Goal: Find specific page/section: Find specific page/section

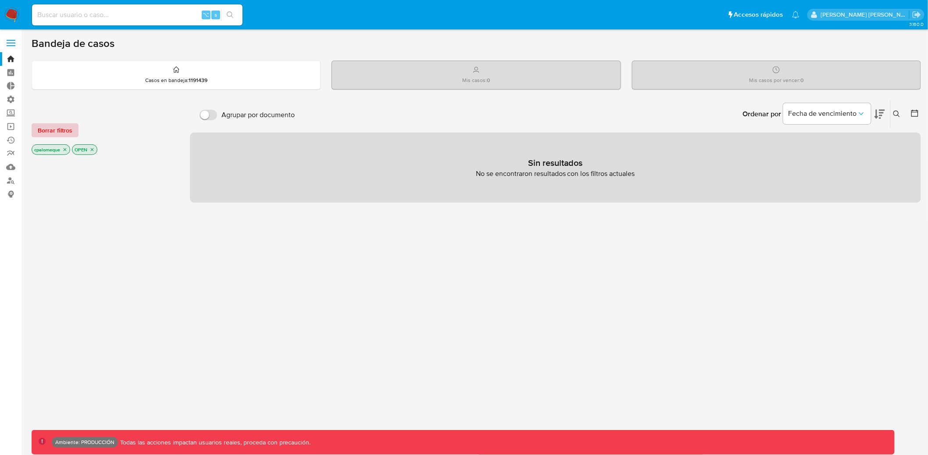
click at [54, 128] on span "Borrar filtros" at bounding box center [55, 130] width 35 height 12
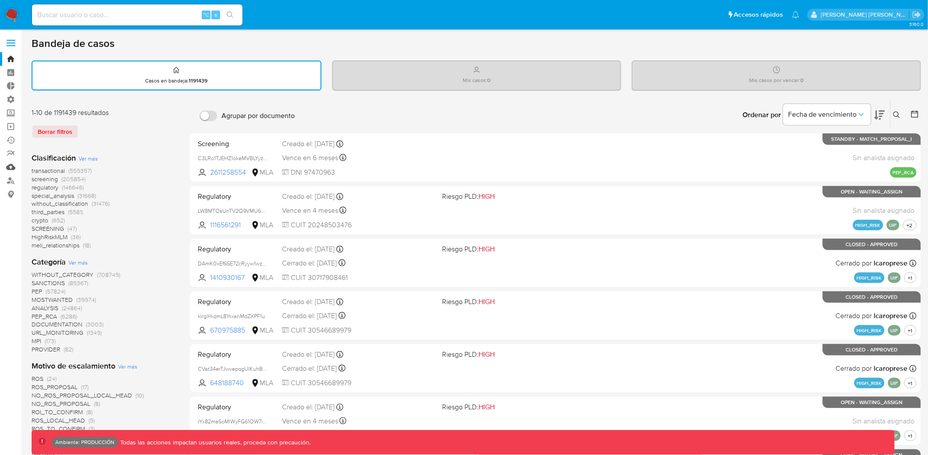
click at [12, 168] on link "Mulan" at bounding box center [52, 167] width 104 height 14
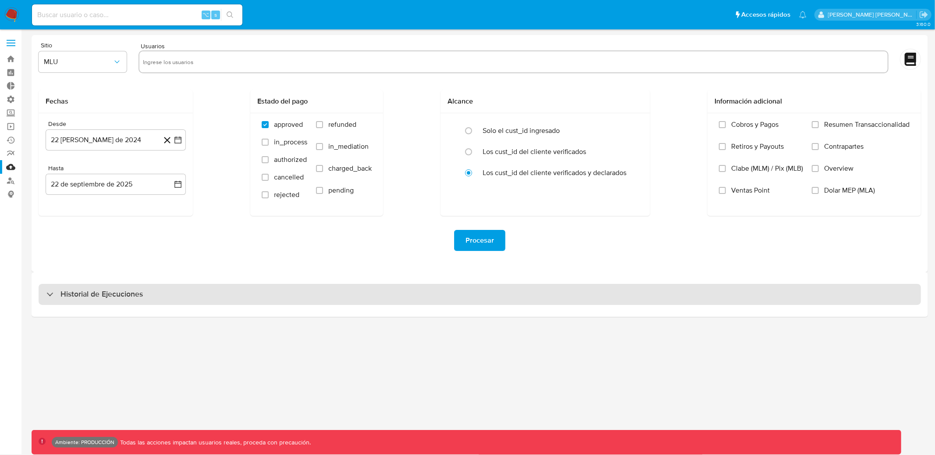
click at [82, 292] on h3 "Historial de Ejecuciones" at bounding box center [101, 294] width 82 height 11
select select "10"
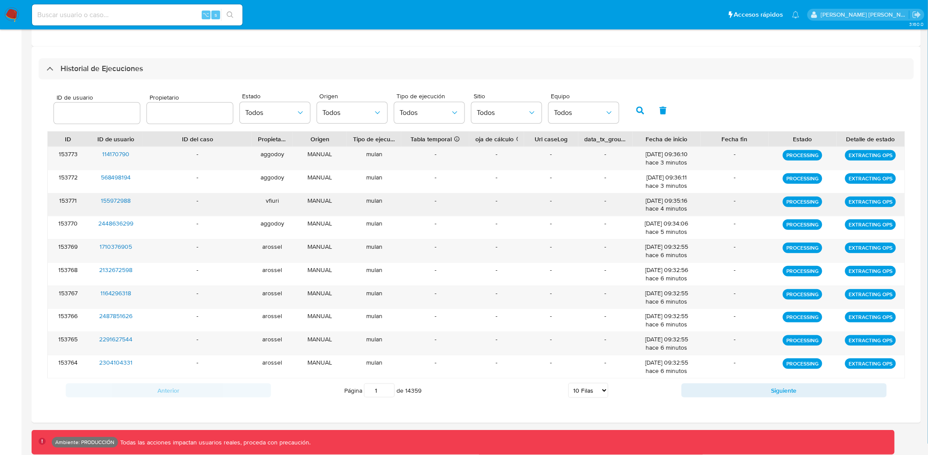
scroll to position [230, 0]
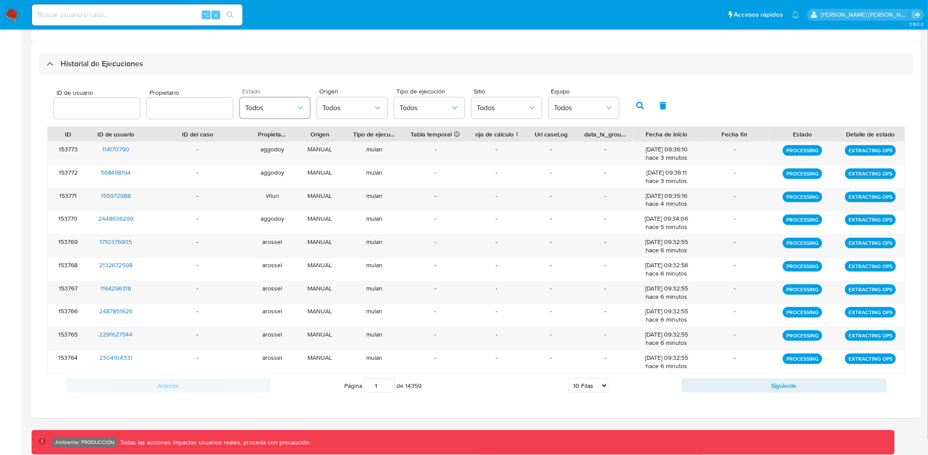
click at [273, 111] on span "Todos" at bounding box center [270, 107] width 51 height 9
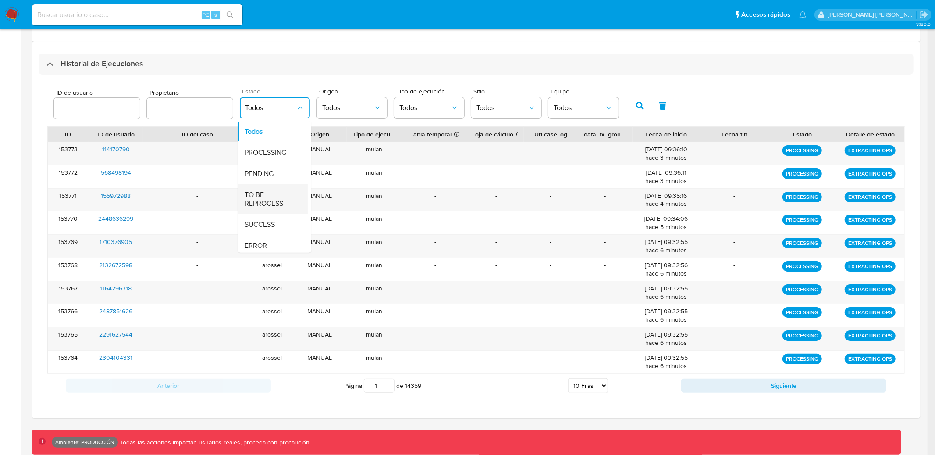
click at [270, 193] on span "TO BE REPROCESS" at bounding box center [270, 199] width 51 height 18
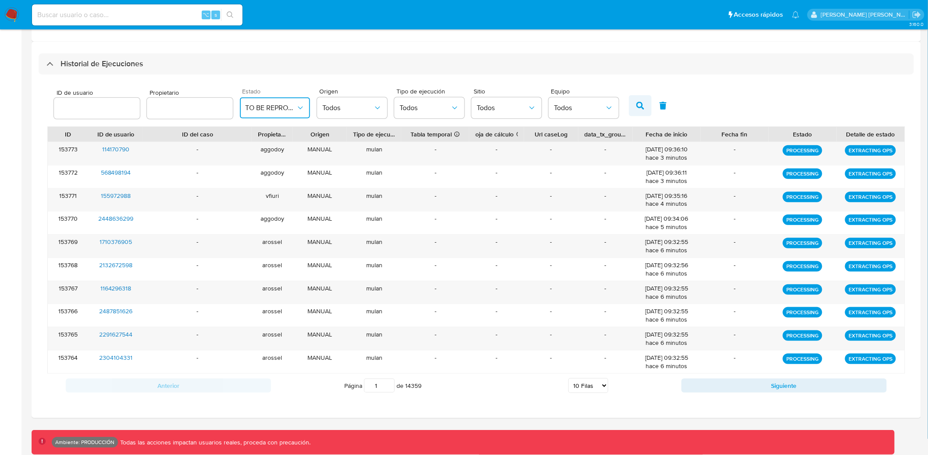
click at [636, 104] on icon "button" at bounding box center [640, 106] width 8 height 8
